Goal: Task Accomplishment & Management: Use online tool/utility

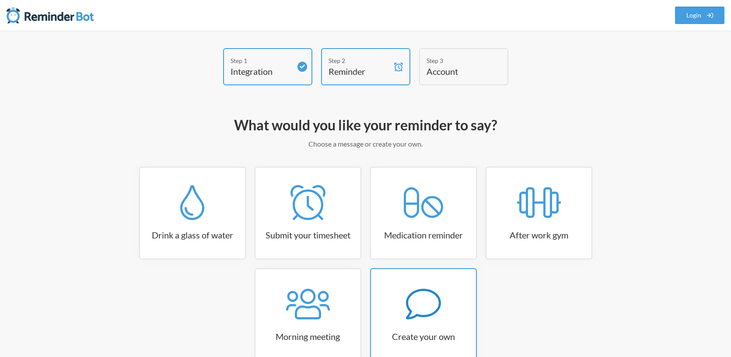
click at [422, 320] on icon at bounding box center [423, 303] width 35 height 35
select select "11:30:00"
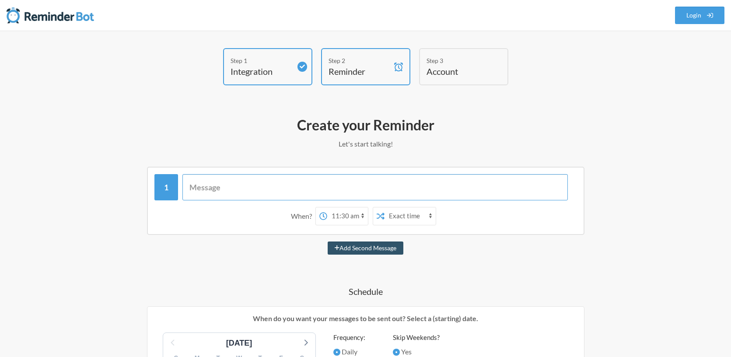
click at [308, 192] on input "text" at bounding box center [374, 187] width 385 height 26
type input "Log out of CLou"
select select "D09M48E6R0Q"
type input "Log out of Cloudlex, Gmail & Ringcentral"
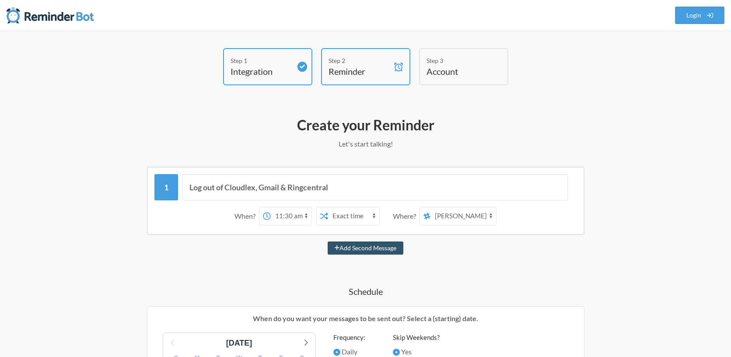
click at [303, 220] on select "12:00 am 12:15 am 12:30 am 12:45 am 1:00 am 1:15 am 1:30 am 1:45 am 2:00 am 2:1…" at bounding box center [291, 215] width 41 height 17
select select "15:45:00"
click at [271, 207] on select "12:00 am 12:15 am 12:30 am 12:45 am 1:00 am 1:15 am 1:30 am 1:45 am 2:00 am 2:1…" at bounding box center [291, 215] width 41 height 17
click at [464, 216] on select "[MEDICAL_DATA] intake-reception settlement depos-discov-motion-court officecale…" at bounding box center [463, 215] width 66 height 17
select select "C02BDQ29R2S"
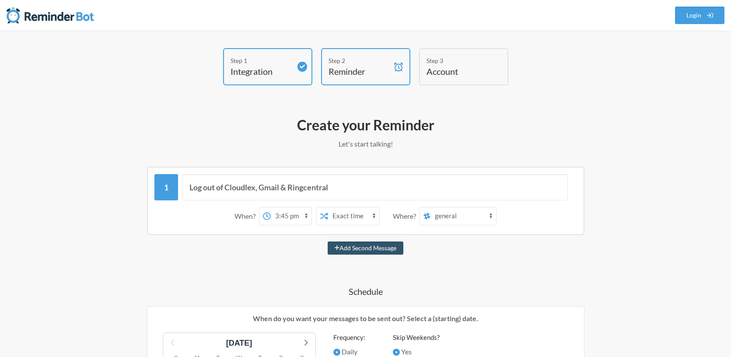
click at [431, 207] on select "[MEDICAL_DATA] intake-reception settlement depos-discov-motion-court officecale…" at bounding box center [463, 215] width 66 height 17
click at [391, 248] on button "Add Second Message" at bounding box center [366, 247] width 76 height 13
select select "16:45:00"
select select "D09M48E6R0Q"
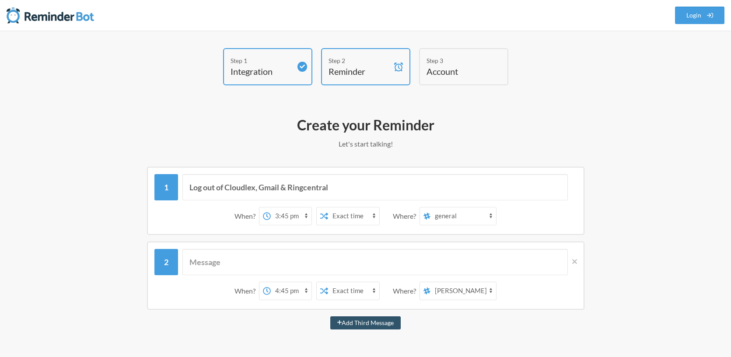
click at [292, 290] on select "12:00 am 12:15 am 12:30 am 12:45 am 1:00 am 1:15 am 1:30 am 1:45 am 2:00 am 2:1…" at bounding box center [291, 290] width 41 height 17
click at [271, 282] on select "12:00 am 12:15 am 12:30 am 12:45 am 1:00 am 1:15 am 1:30 am 1:45 am 2:00 am 2:1…" at bounding box center [291, 290] width 41 height 17
click at [298, 292] on select "12:00 am 12:15 am 12:30 am 12:45 am 1:00 am 1:15 am 1:30 am 1:45 am 2:00 am 2:1…" at bounding box center [291, 290] width 41 height 17
select select "16:45:00"
click at [271, 282] on select "12:00 am 12:15 am 12:30 am 12:45 am 1:00 am 1:15 am 1:30 am 1:45 am 2:00 am 2:1…" at bounding box center [291, 290] width 41 height 17
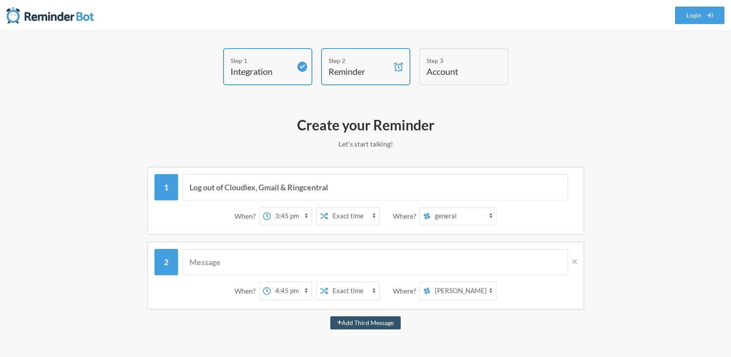
click at [466, 289] on select "[MEDICAL_DATA] intake-reception settlement depos-discov-motion-court officecale…" at bounding box center [463, 290] width 66 height 17
select select "C02BDQ29R2S"
click at [431, 282] on select "[MEDICAL_DATA] intake-reception settlement depos-discov-motion-court officecale…" at bounding box center [463, 290] width 66 height 17
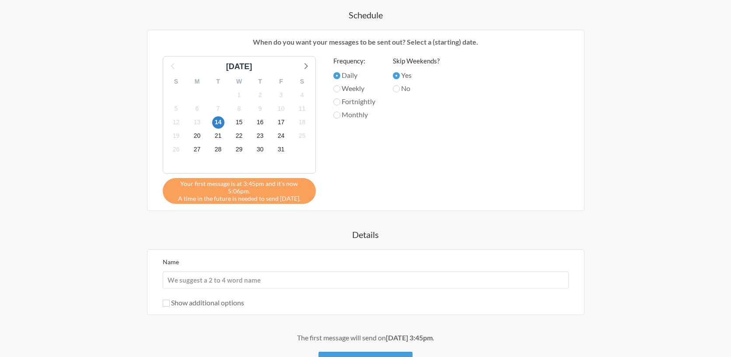
scroll to position [372, 0]
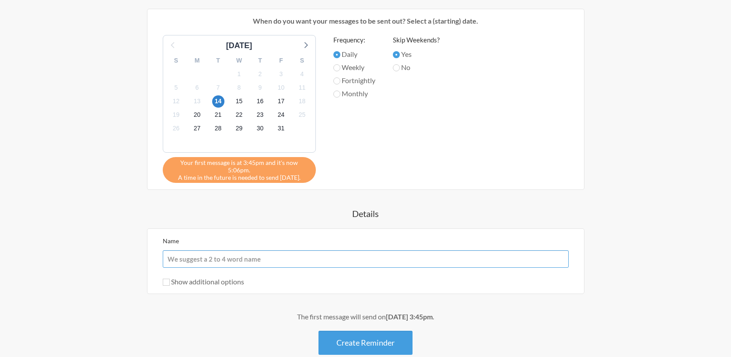
click at [175, 250] on input "Name" at bounding box center [366, 258] width 406 height 17
type input "Log Out and Log In"
click at [375, 339] on button "Create Reminder" at bounding box center [365, 343] width 94 height 24
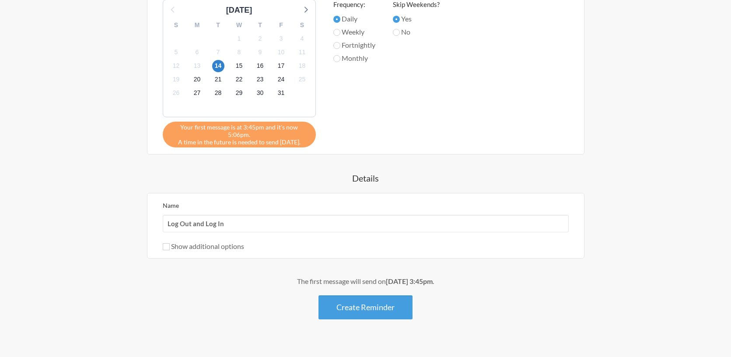
scroll to position [435, 0]
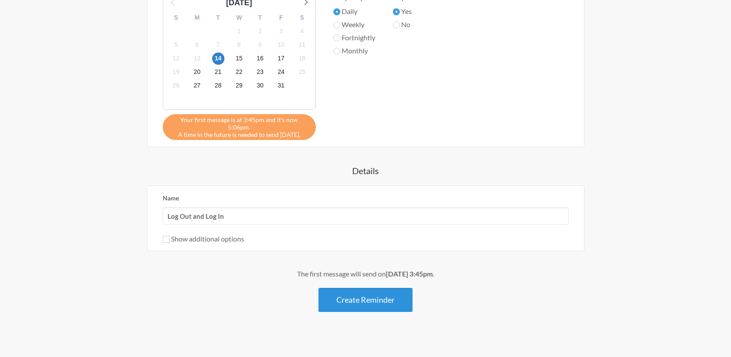
click at [373, 293] on button "Create Reminder" at bounding box center [365, 300] width 94 height 24
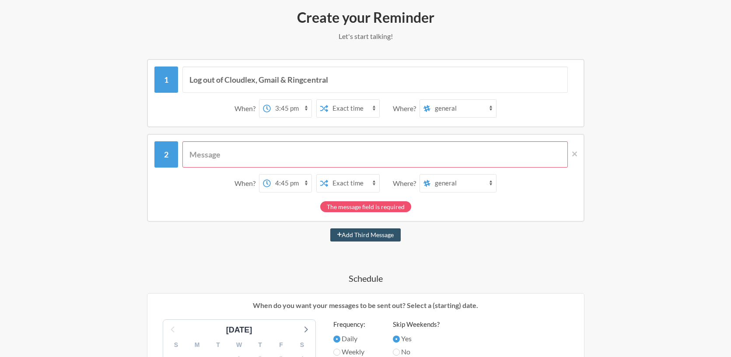
scroll to position [0, 0]
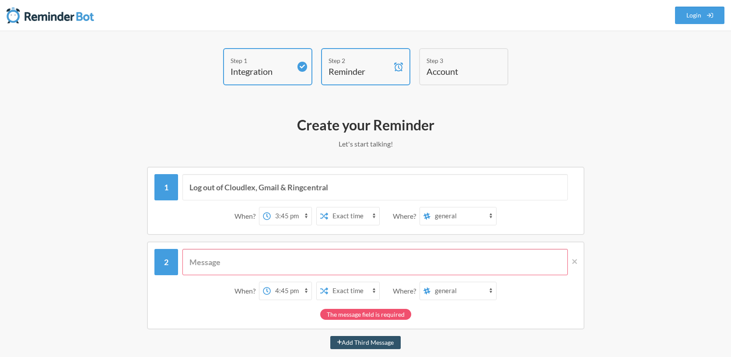
click at [235, 267] on input "text" at bounding box center [374, 262] width 385 height 26
drag, startPoint x: 369, startPoint y: 178, endPoint x: 38, endPoint y: 155, distance: 331.8
drag, startPoint x: 394, startPoint y: 188, endPoint x: 77, endPoint y: 179, distance: 317.1
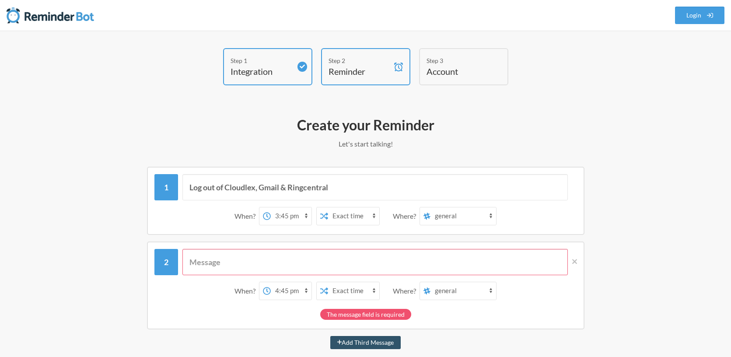
click at [247, 275] on div "When? 12:00 am 12:15 am 12:30 am 12:45 am 1:00 am 1:15 am 1:30 am 1:45 am 2:00 …" at bounding box center [365, 277] width 422 height 56
click at [248, 265] on input "text" at bounding box center [374, 262] width 385 height 26
paste input "Log out of Cloudlex, Gmail & Ringcentral"
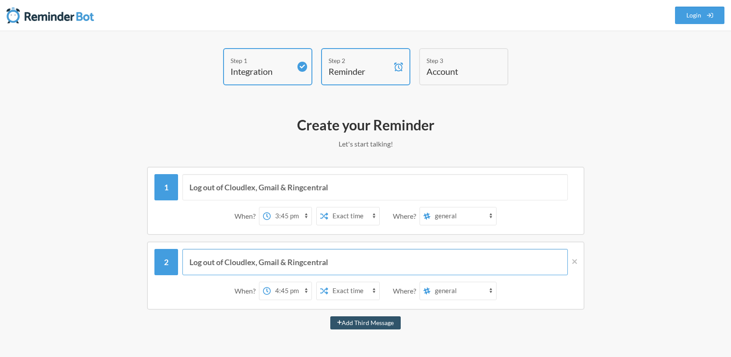
type input "Log out of Cloudlex, Gmail & Ringcentral"
click at [189, 187] on input "Log out of Cloudlex, Gmail & Ringcentral" at bounding box center [374, 187] width 385 height 26
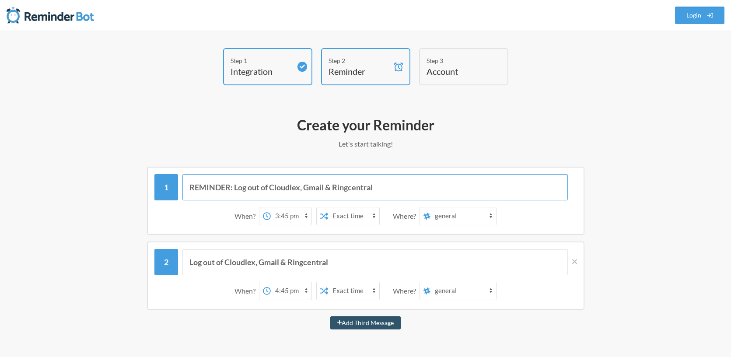
type input "REMINDER: Log out of Cloudlex, Gmail & Ringcentral"
click at [192, 262] on input "Log out of Cloudlex, Gmail & Ringcentral" at bounding box center [374, 262] width 385 height 26
type input "REMINDER: Log out of Cloudlex, Gmail & Ringcentral"
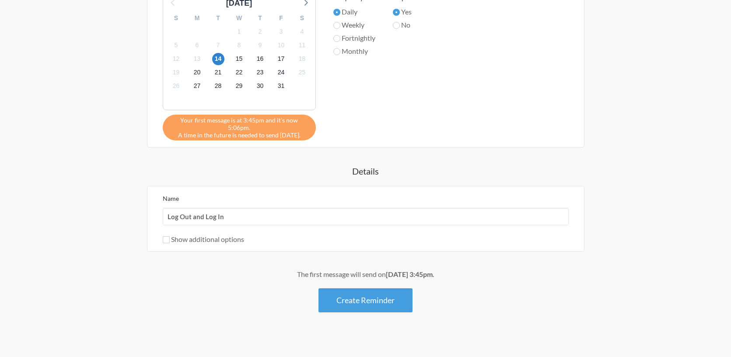
scroll to position [415, 0]
click at [358, 288] on button "Create Reminder" at bounding box center [365, 300] width 94 height 24
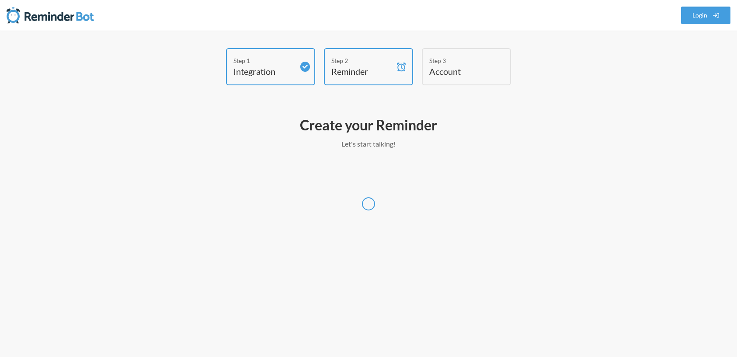
select select "America/New_York"
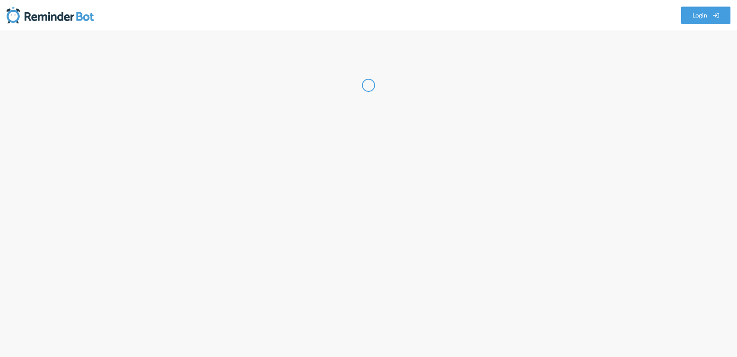
select select "US"
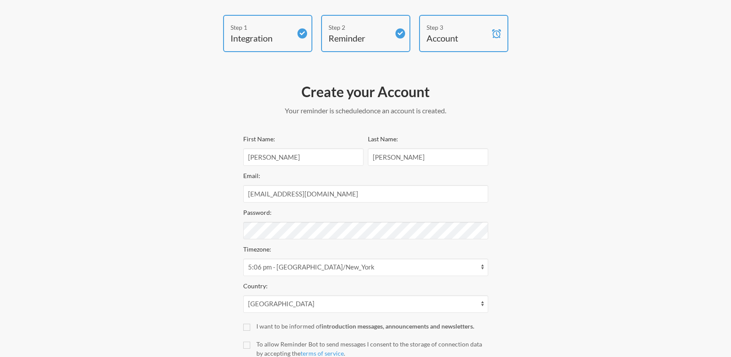
scroll to position [63, 0]
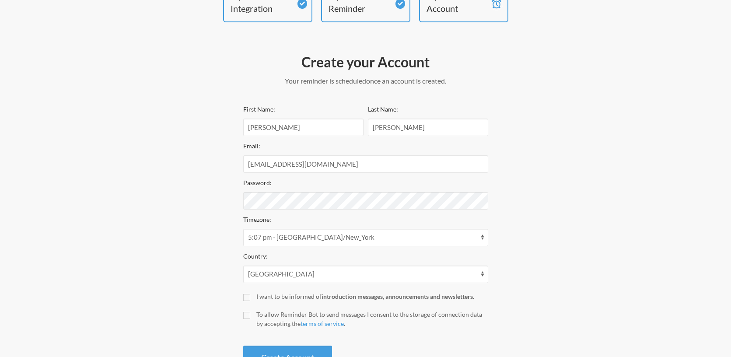
click at [213, 251] on div "Step 1 Integration Step 2 Reminder Step 3 Account Create your Account Your remi…" at bounding box center [365, 179] width 525 height 389
click at [246, 296] on input "I want to be informed of introduction messages, announcements and newsletters." at bounding box center [246, 297] width 7 height 7
checkbox input "true"
click at [244, 315] on input "To allow Reminder Bot to send messages I consent to the storage of connection d…" at bounding box center [246, 315] width 7 height 7
checkbox input "true"
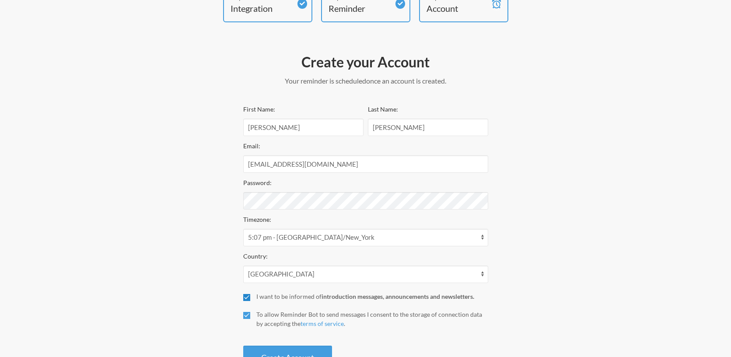
click at [247, 300] on input "I want to be informed of introduction messages, announcements and newsletters." at bounding box center [246, 297] width 7 height 7
checkbox input "false"
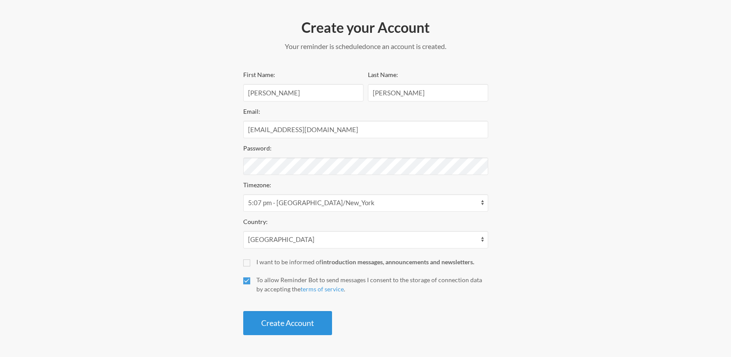
click at [282, 325] on button "Create Account" at bounding box center [287, 323] width 89 height 24
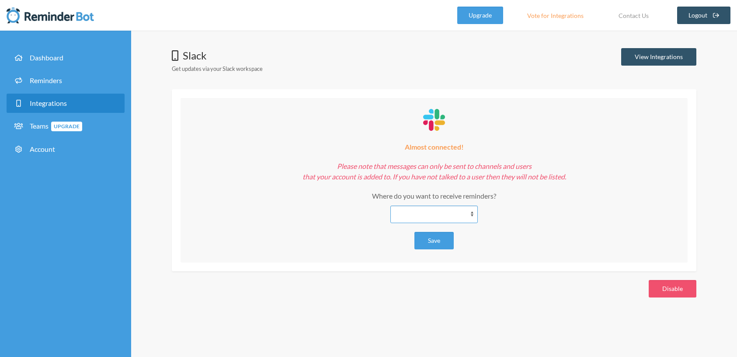
click at [446, 216] on select "**********" at bounding box center [433, 214] width 87 height 17
click at [457, 217] on select "**********" at bounding box center [433, 214] width 87 height 17
select select "**********"
click at [390, 206] on select "**********" at bounding box center [433, 214] width 87 height 17
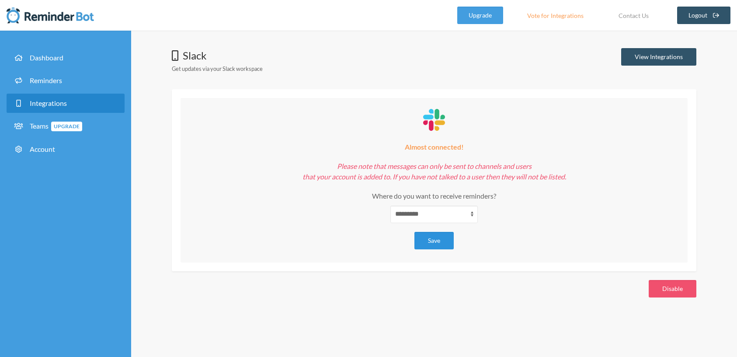
click at [446, 238] on button "Save" at bounding box center [434, 240] width 39 height 17
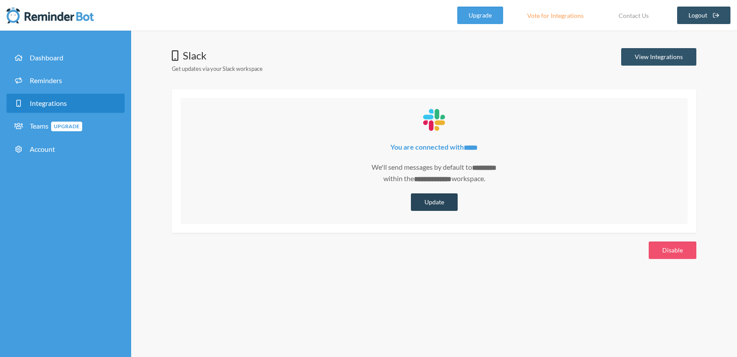
click at [431, 205] on button "Update" at bounding box center [434, 201] width 47 height 17
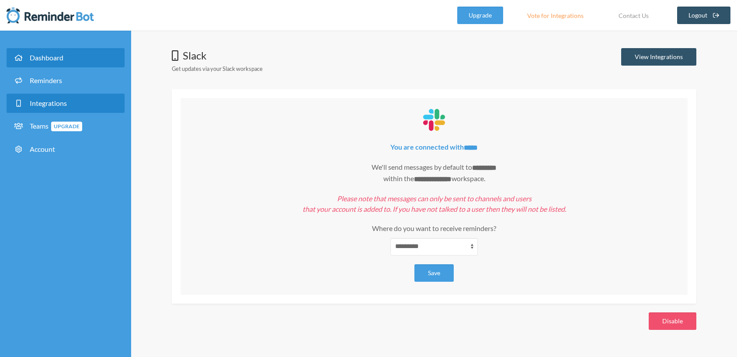
click at [37, 60] on span "Dashboard" at bounding box center [47, 57] width 34 height 8
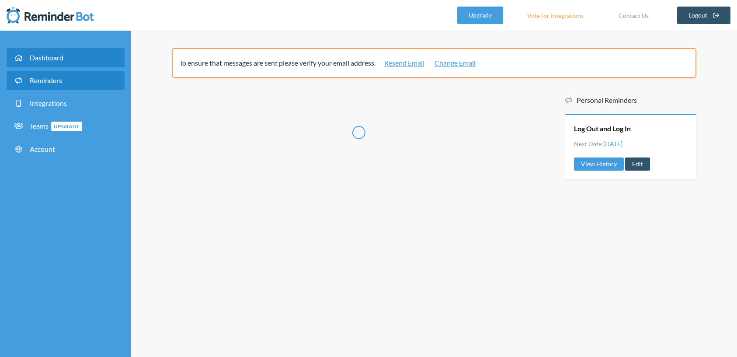
click at [44, 81] on span "Reminders" at bounding box center [46, 80] width 32 height 8
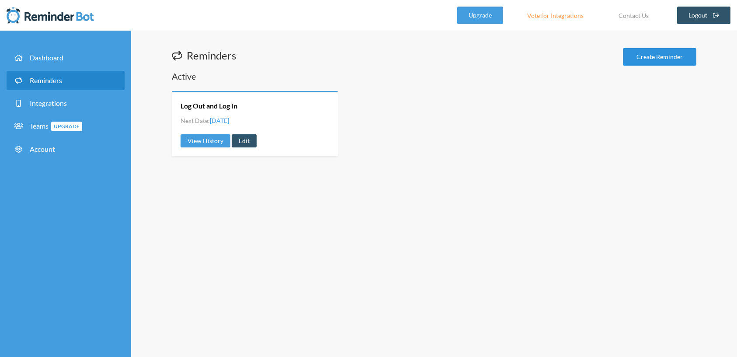
click at [659, 56] on link "Create Reminder" at bounding box center [659, 56] width 73 height 17
